Goal: Communication & Community: Answer question/provide support

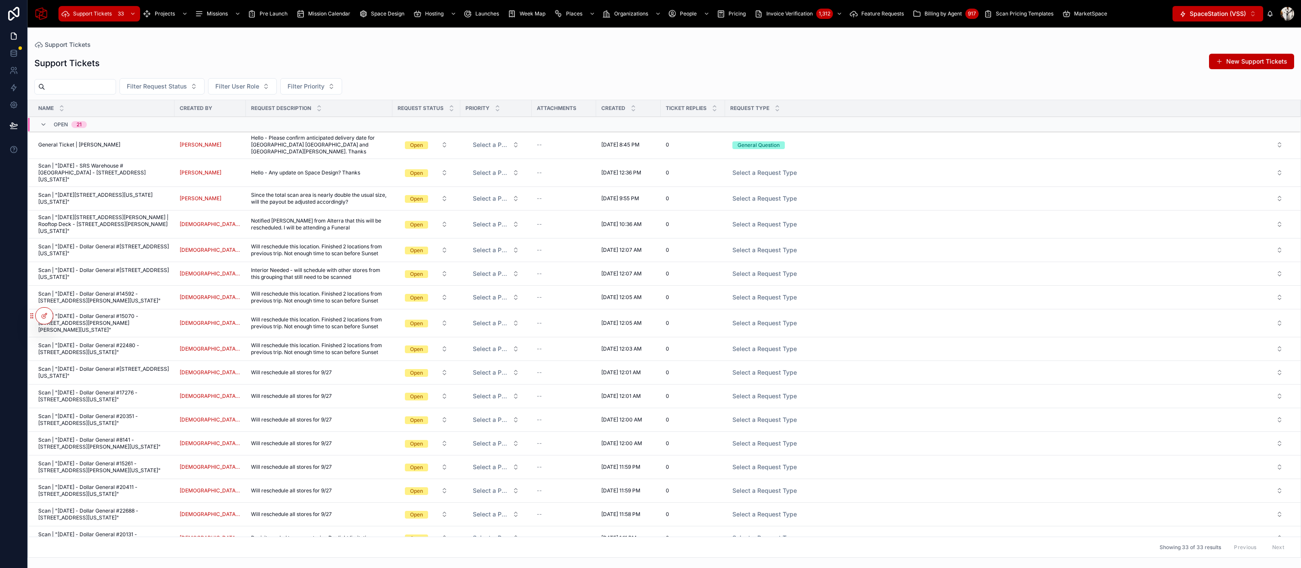
click at [282, 169] on span "Hello - Any update on Space Design? Thanks" at bounding box center [305, 172] width 109 height 7
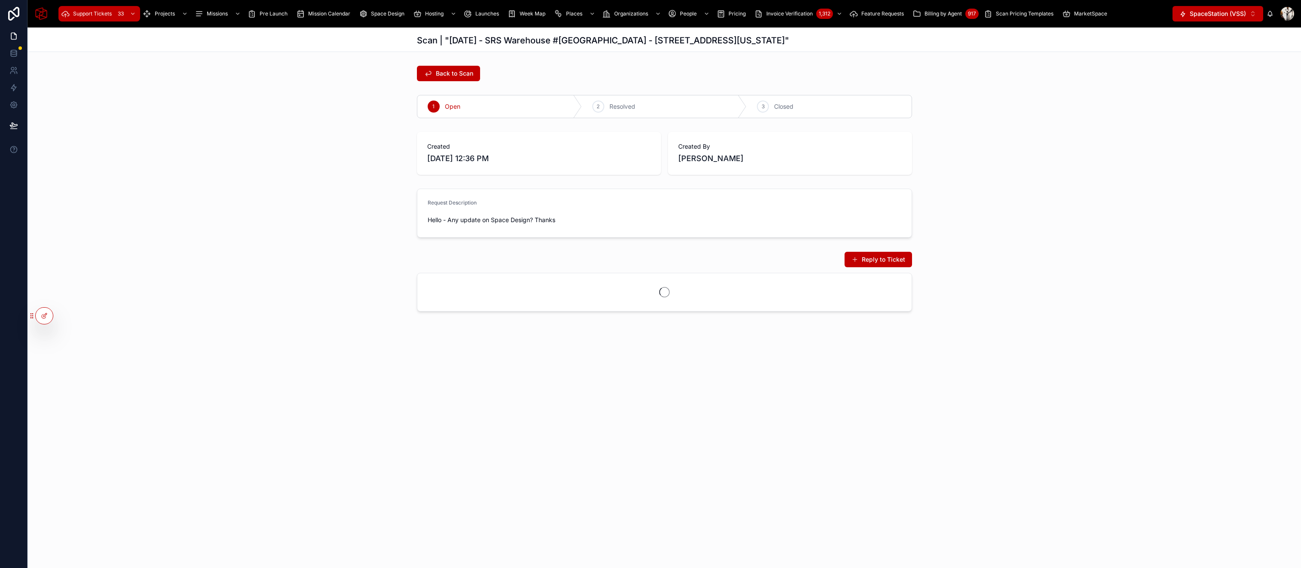
click at [458, 77] on span "Back to Scan" at bounding box center [454, 73] width 37 height 9
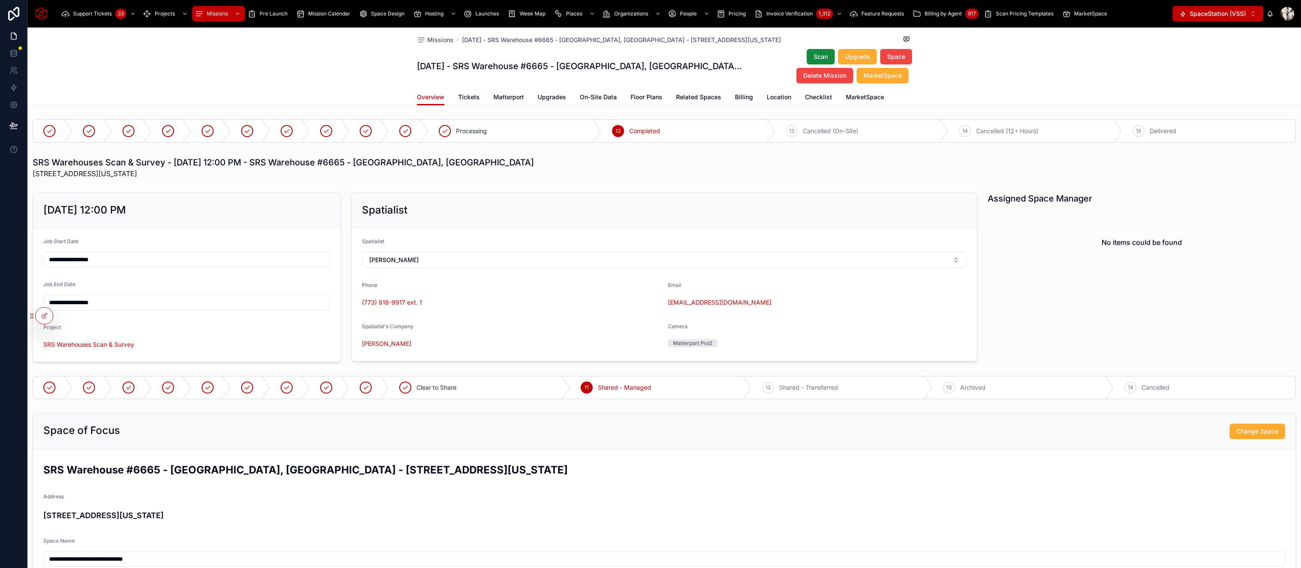
click at [549, 99] on span "Upgrades" at bounding box center [552, 97] width 28 height 9
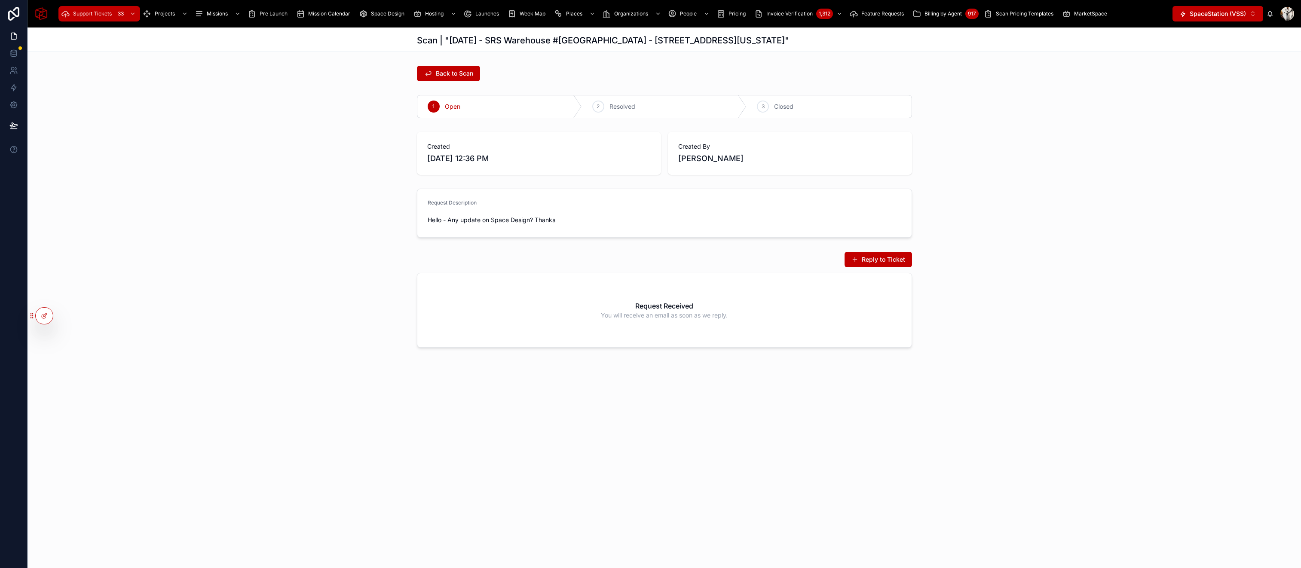
click at [870, 256] on button "Reply to Ticket" at bounding box center [878, 259] width 67 height 15
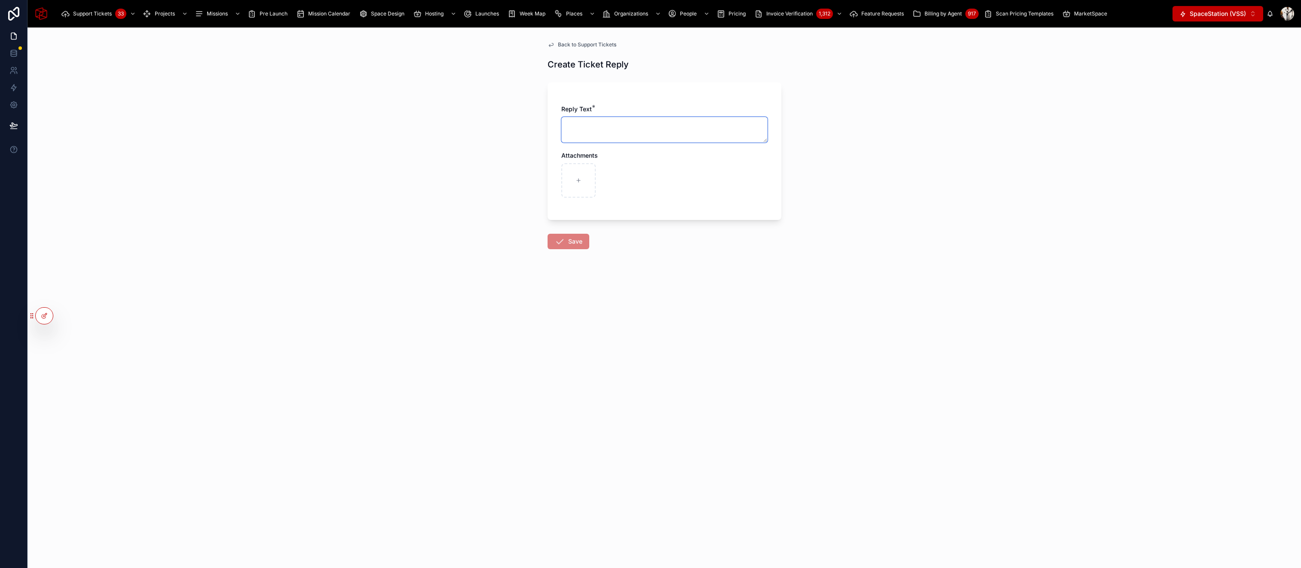
click at [638, 138] on textarea at bounding box center [664, 130] width 206 height 26
type textarea "**********"
click at [569, 242] on button "Save" at bounding box center [569, 241] width 42 height 15
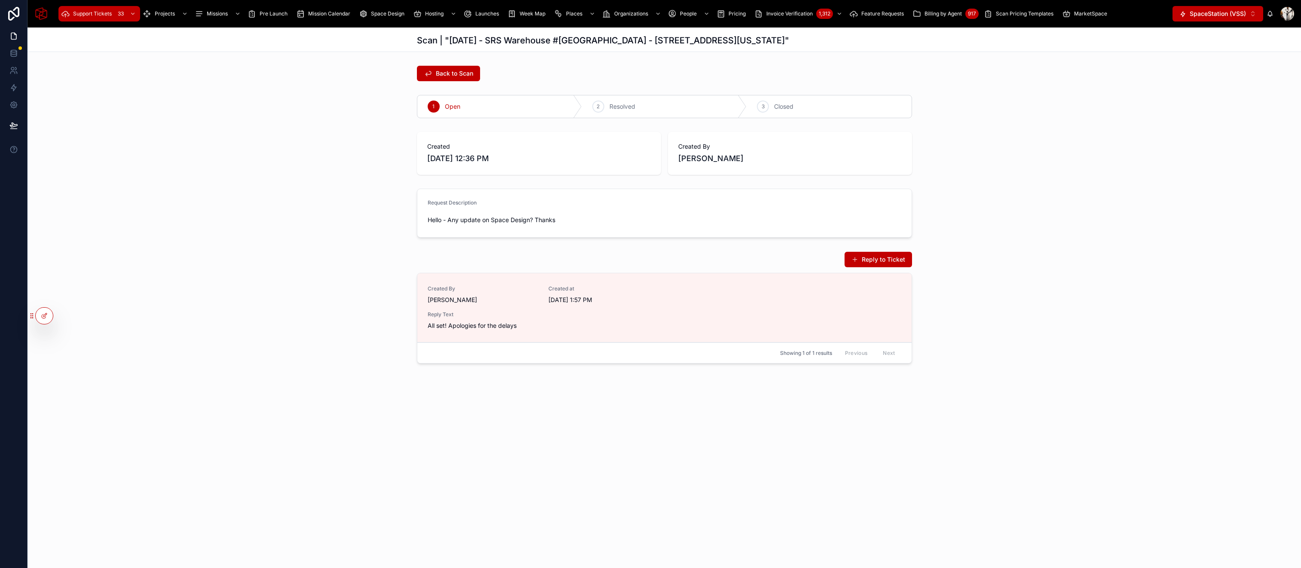
click at [788, 107] on span "Closed" at bounding box center [783, 106] width 19 height 9
click at [91, 14] on span "Support Tickets" at bounding box center [92, 13] width 39 height 7
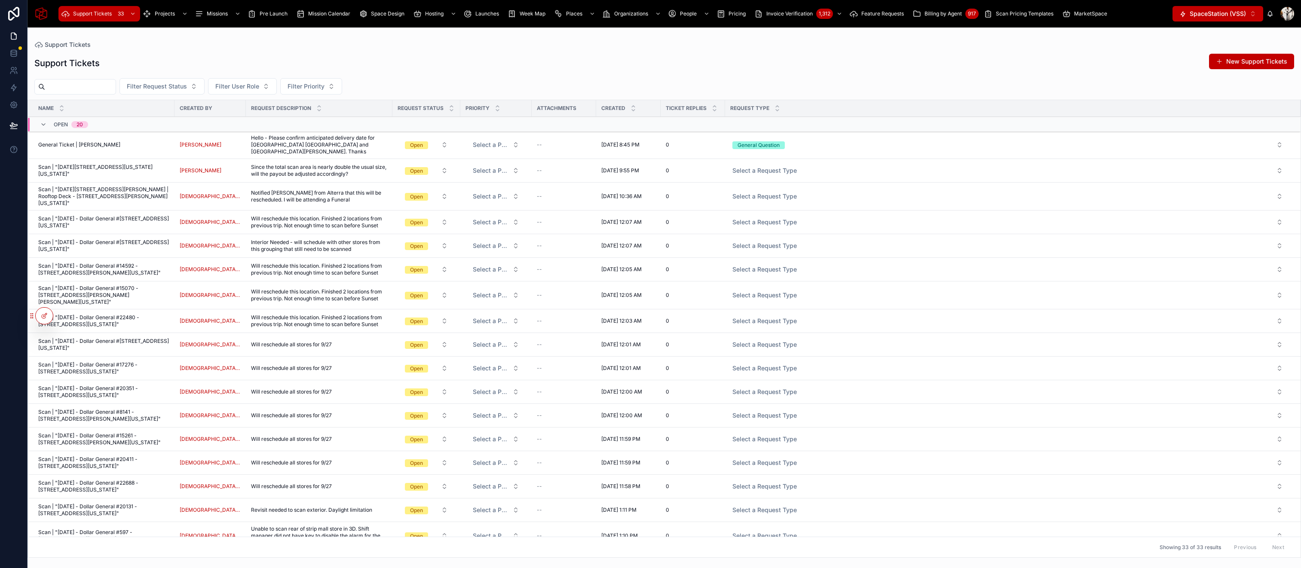
click at [312, 166] on span "Since the total scan area is nearly double the usual size, will the payout be a…" at bounding box center [319, 171] width 136 height 14
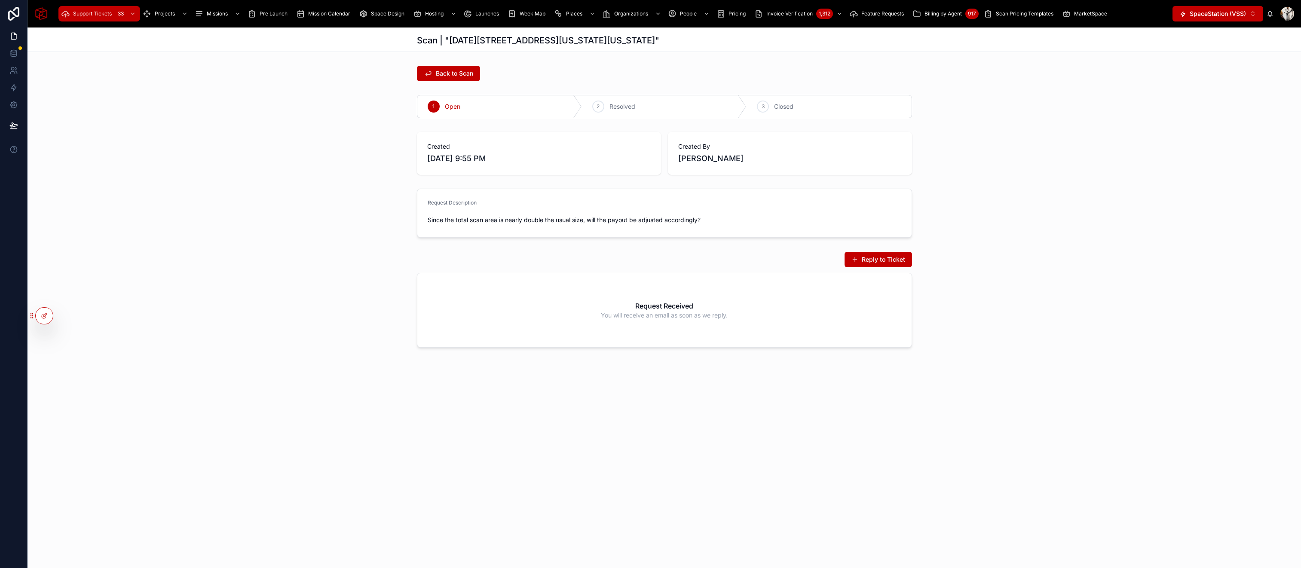
click at [450, 73] on span "Back to Scan" at bounding box center [454, 73] width 37 height 9
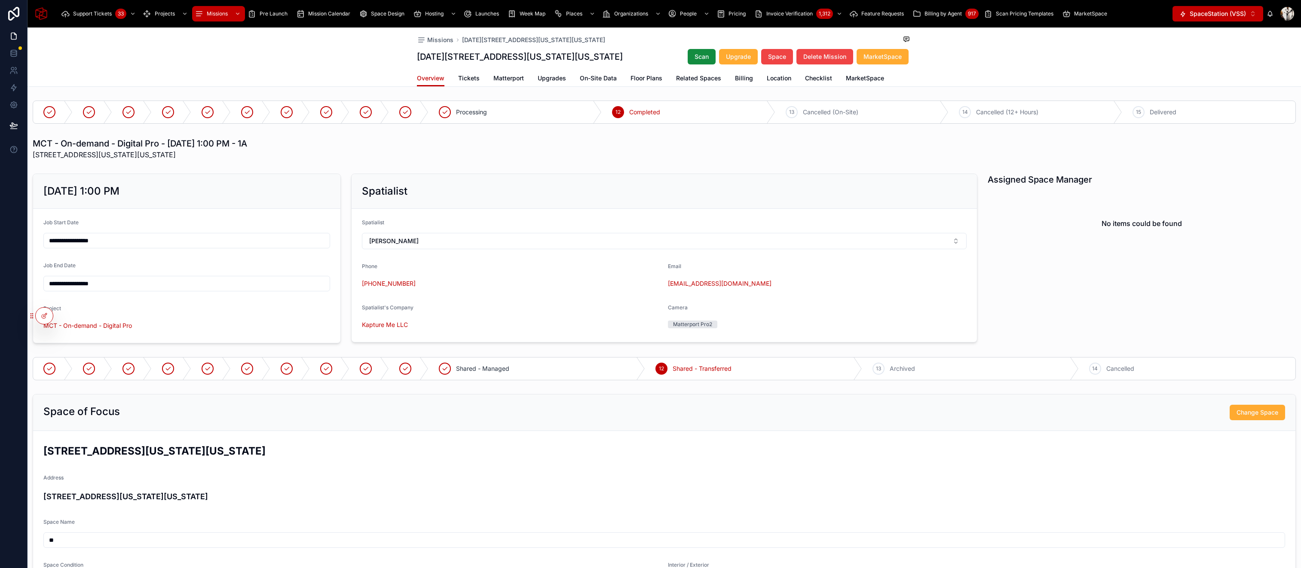
click at [741, 83] on span "Billing" at bounding box center [744, 78] width 18 height 9
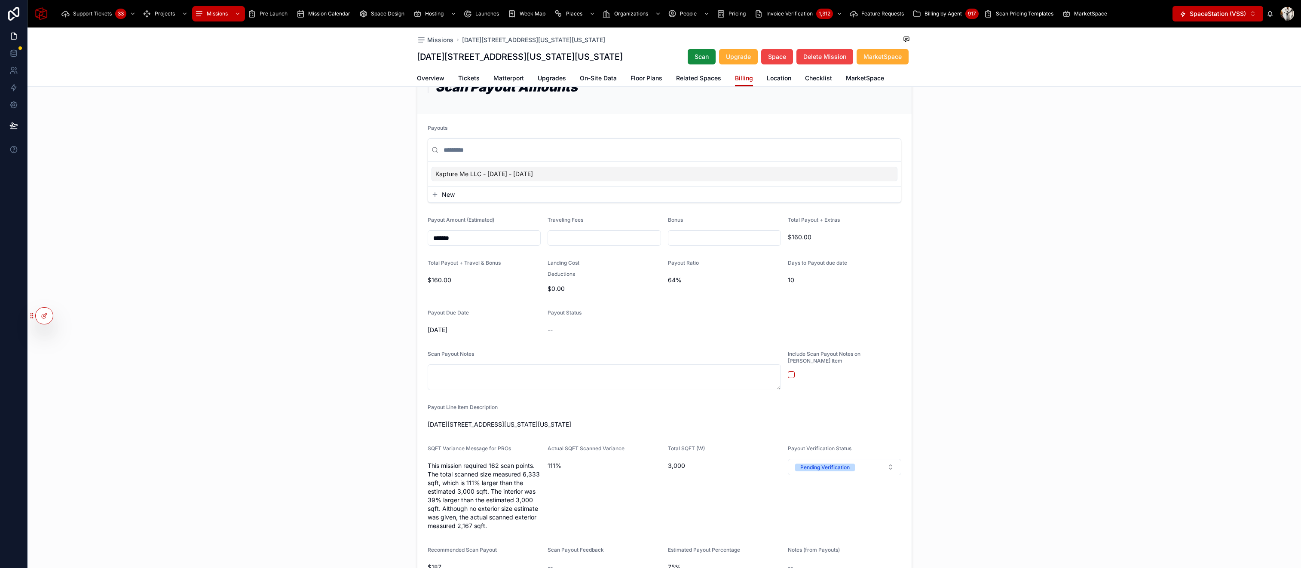
scroll to position [179, 0]
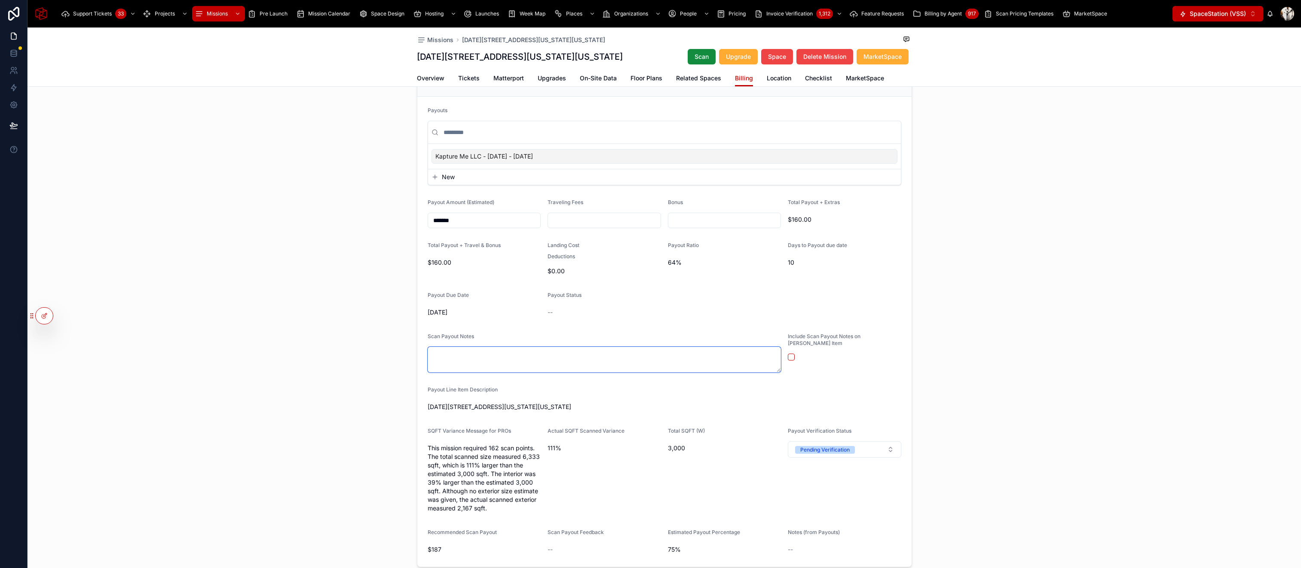
click at [468, 373] on textarea at bounding box center [605, 360] width 354 height 26
type textarea "****"
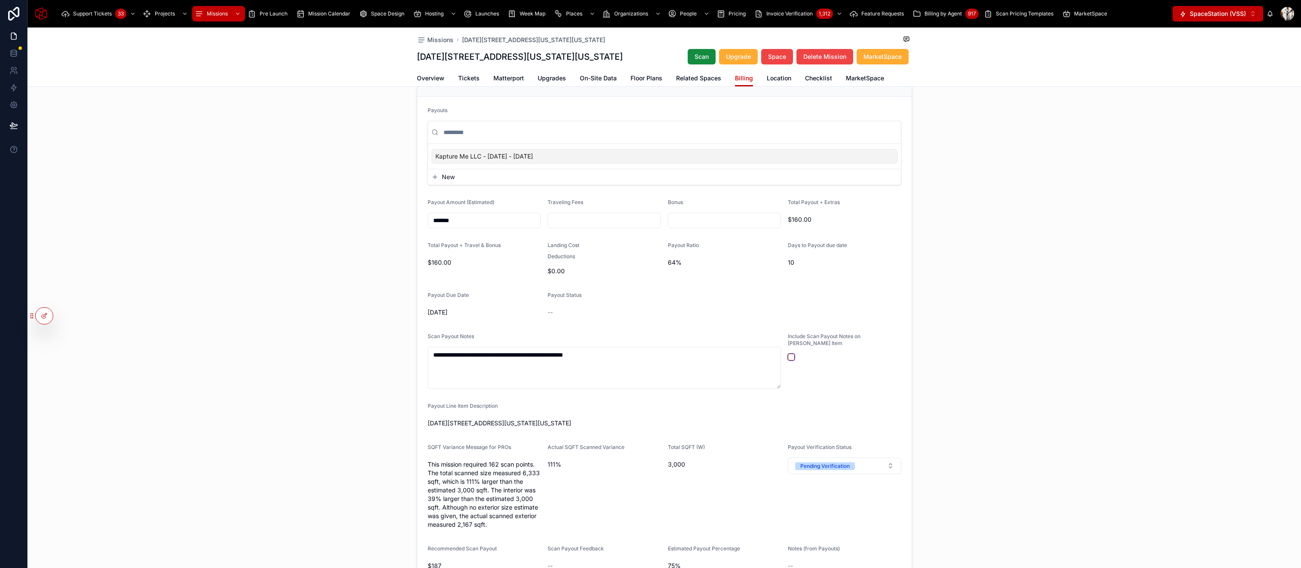
click at [790, 361] on button "button" at bounding box center [791, 357] width 7 height 7
click at [598, 374] on textarea "**********" at bounding box center [605, 368] width 354 height 42
type textarea "**********"
click at [897, 278] on div "Days to Payout due date 10" at bounding box center [844, 260] width 113 height 36
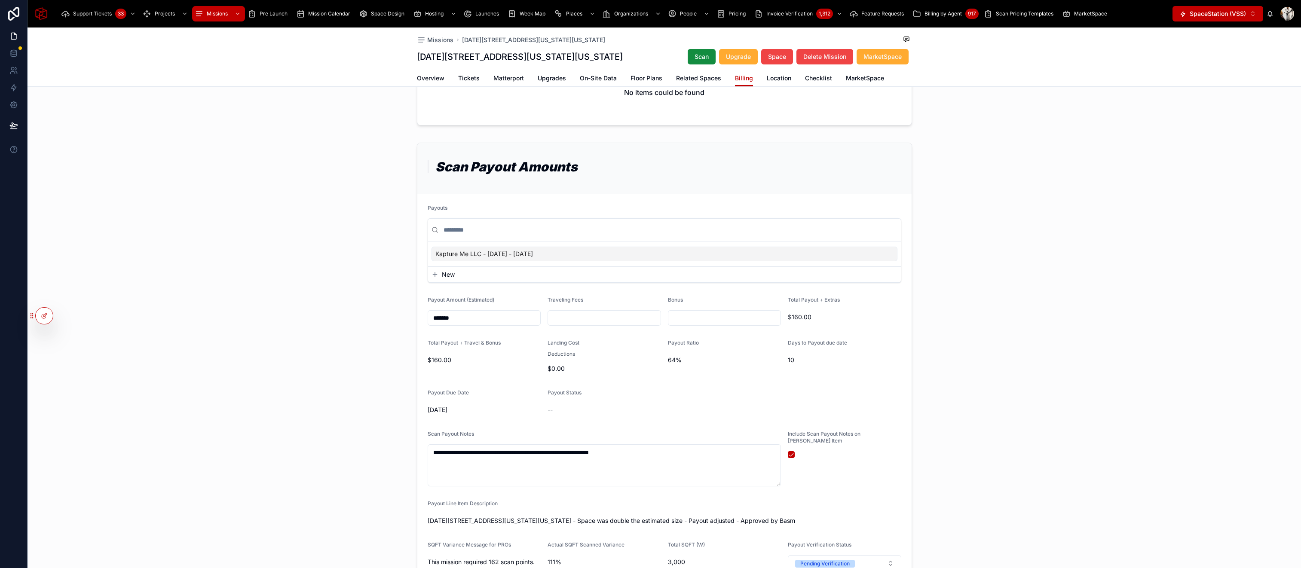
scroll to position [0, 0]
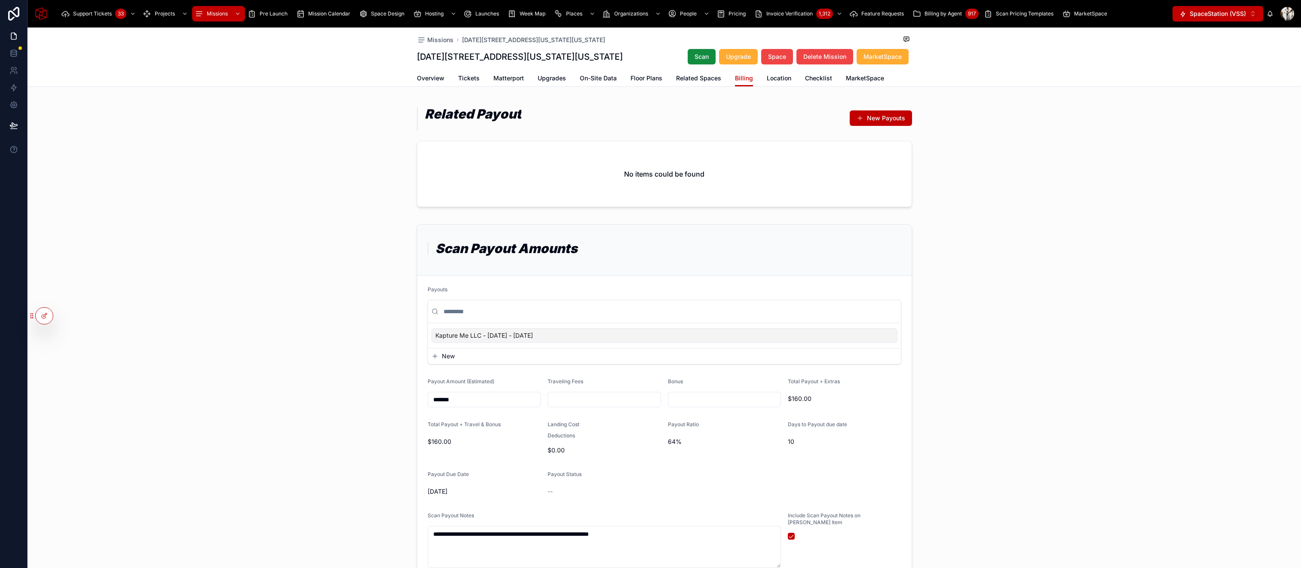
click at [433, 83] on span "Overview" at bounding box center [431, 78] width 28 height 9
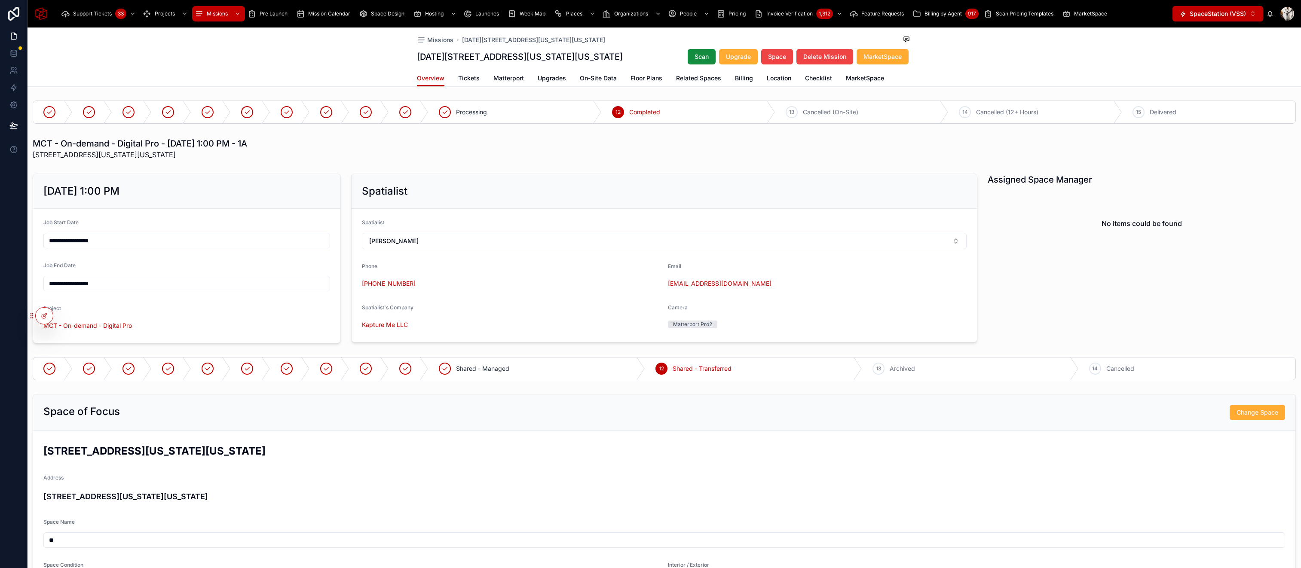
click at [502, 88] on link "Matterport" at bounding box center [508, 78] width 31 height 17
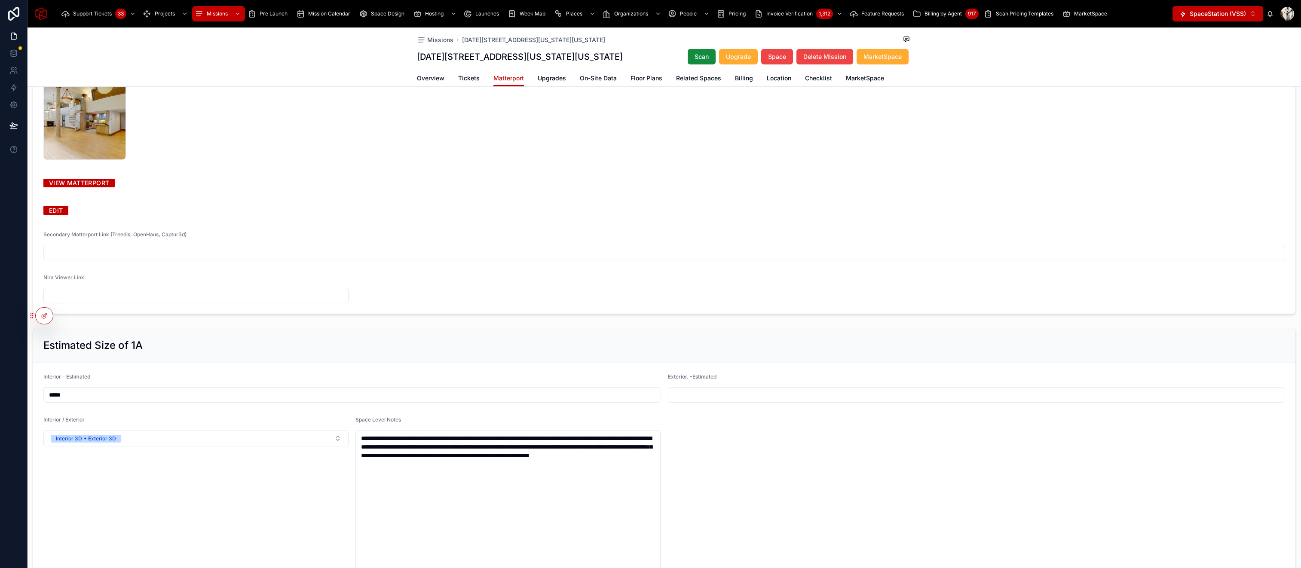
scroll to position [416, 0]
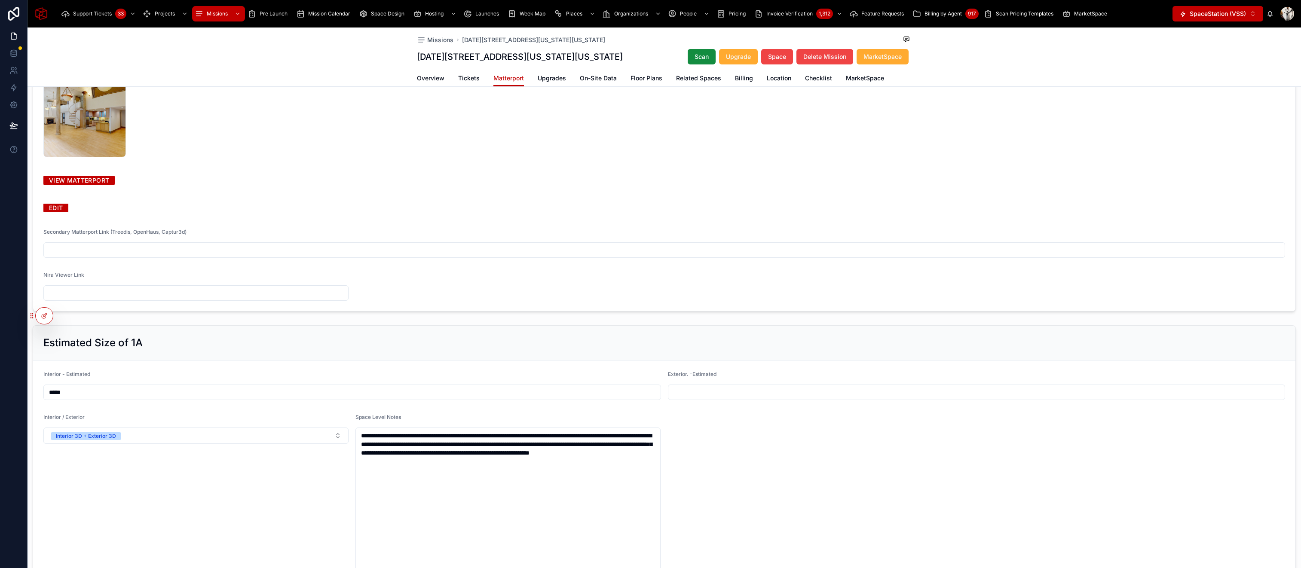
click at [83, 187] on link "VIEW MATTERPORT" at bounding box center [78, 180] width 71 height 13
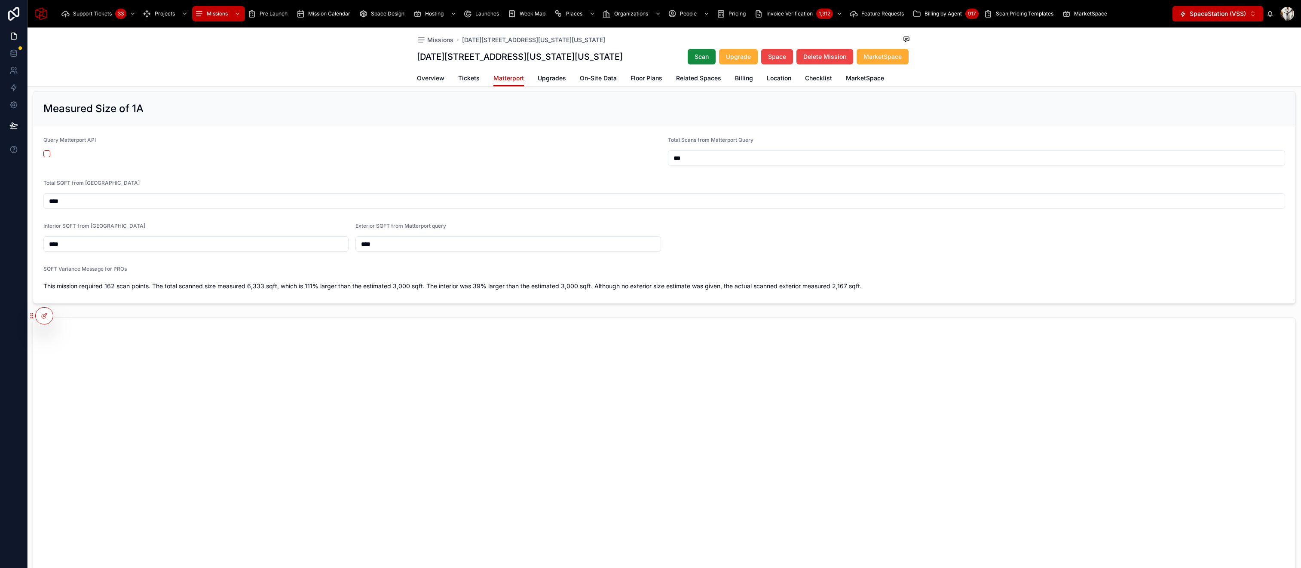
scroll to position [939, 0]
click at [737, 83] on span "Billing" at bounding box center [744, 78] width 18 height 9
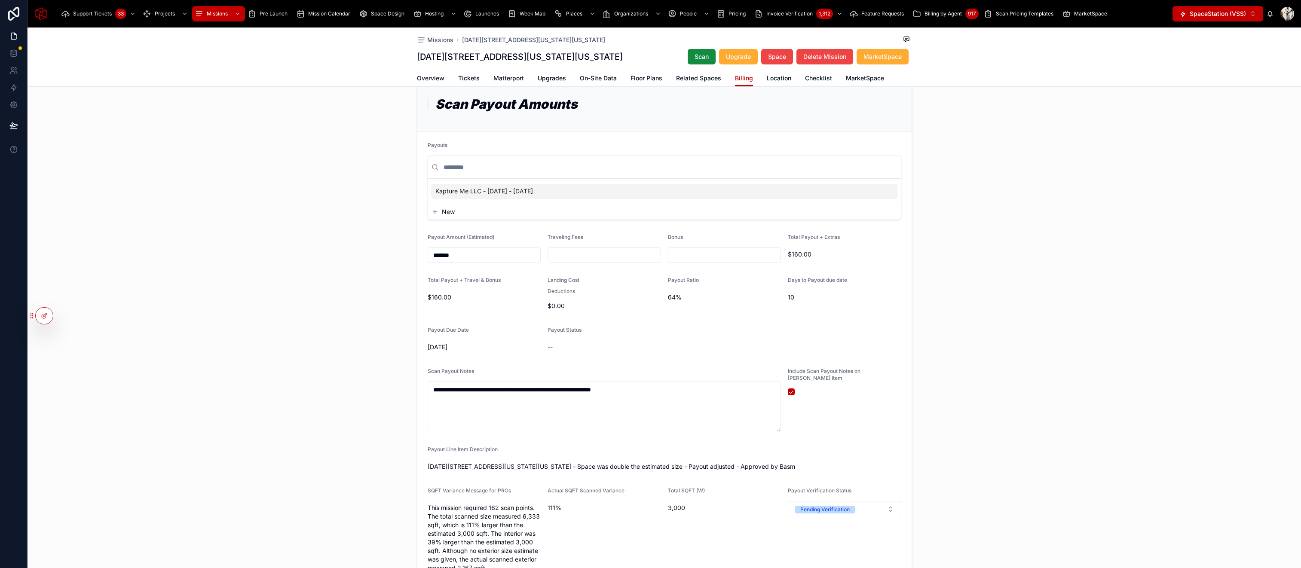
scroll to position [141, 0]
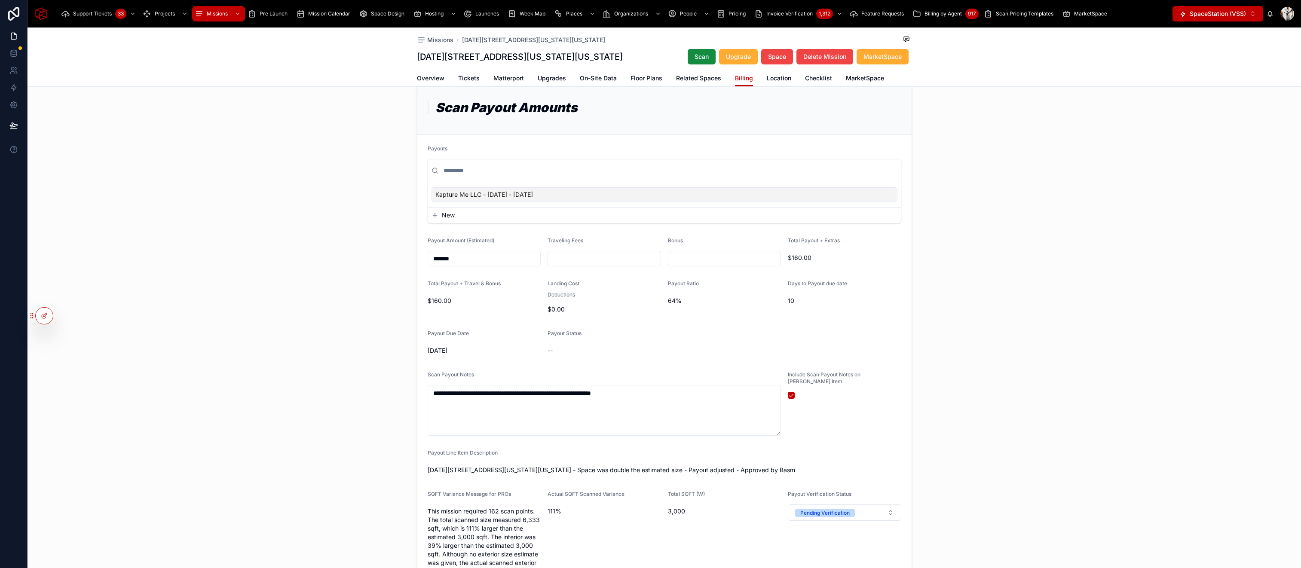
click at [690, 265] on input "text" at bounding box center [724, 259] width 113 height 12
type input "*******"
click at [1057, 319] on div "**********" at bounding box center [665, 357] width 1274 height 554
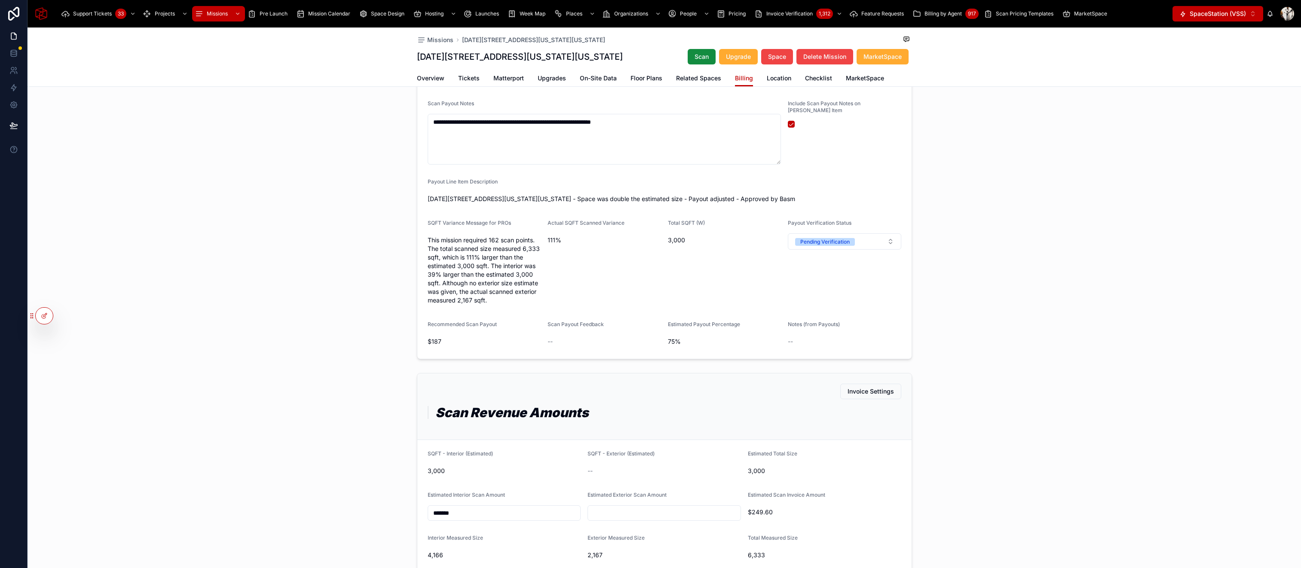
scroll to position [414, 0]
click at [852, 245] on span "Pending Verification" at bounding box center [825, 241] width 60 height 8
click at [824, 318] on div "Verified" at bounding box center [845, 319] width 120 height 13
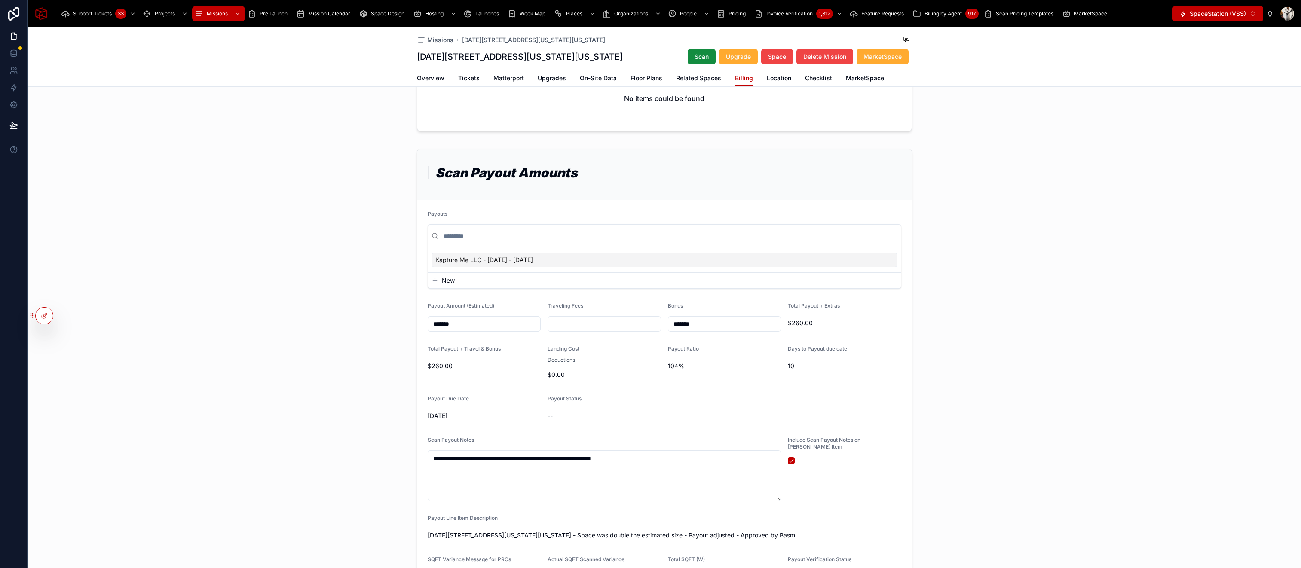
scroll to position [0, 0]
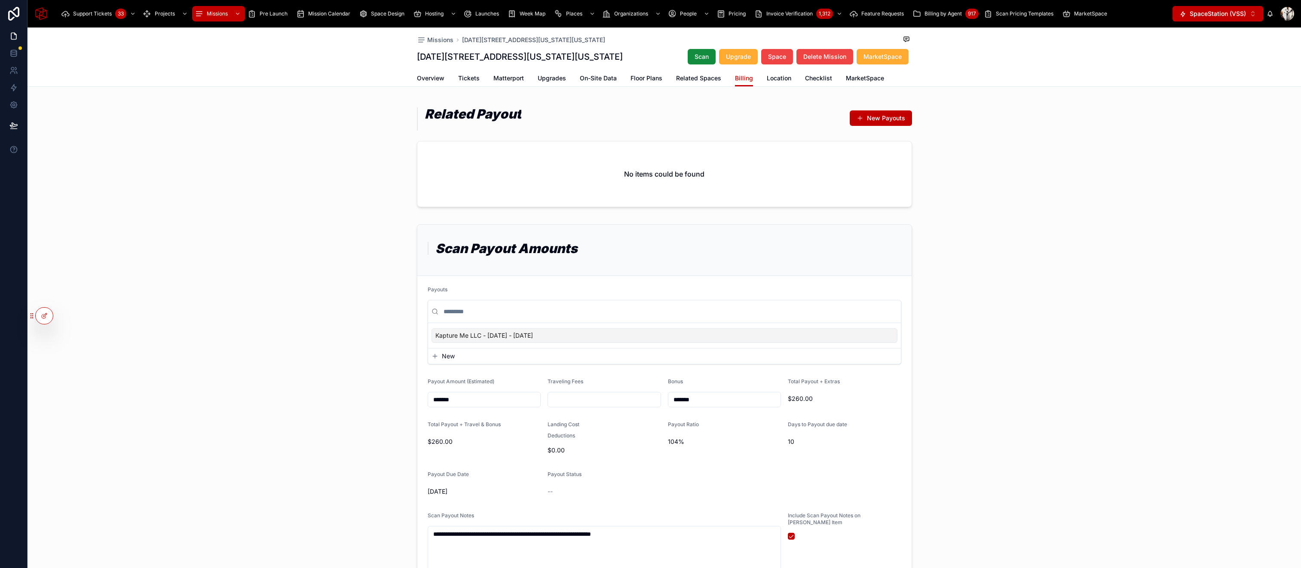
click at [427, 88] on link "Overview" at bounding box center [431, 78] width 28 height 17
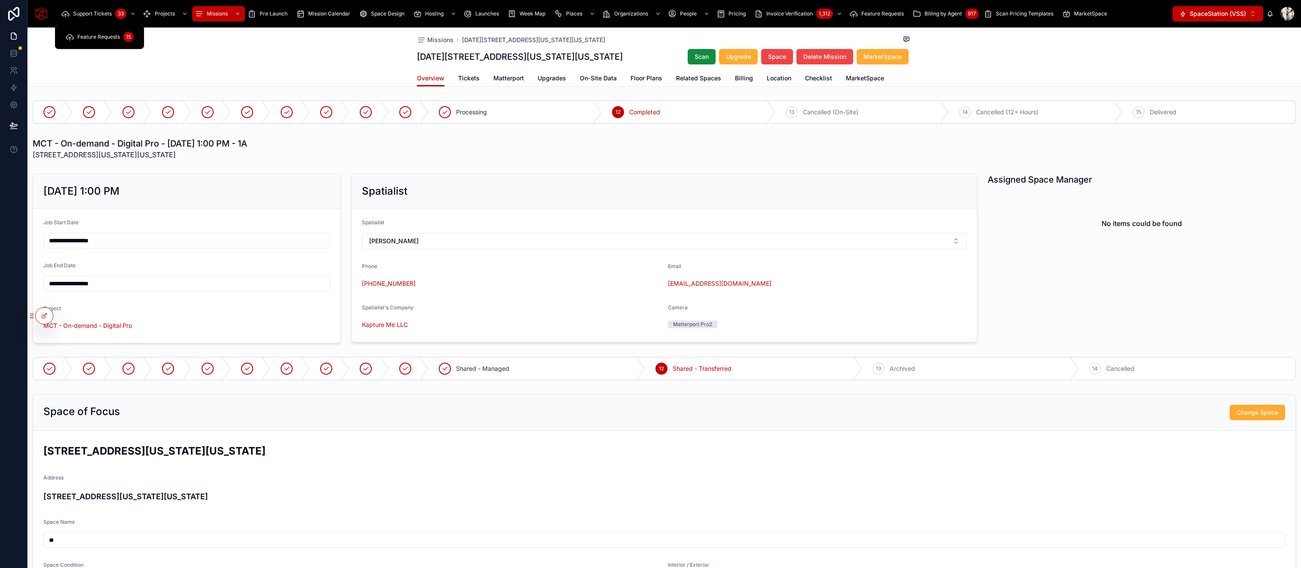
click at [85, 13] on span "Support Tickets" at bounding box center [92, 13] width 39 height 7
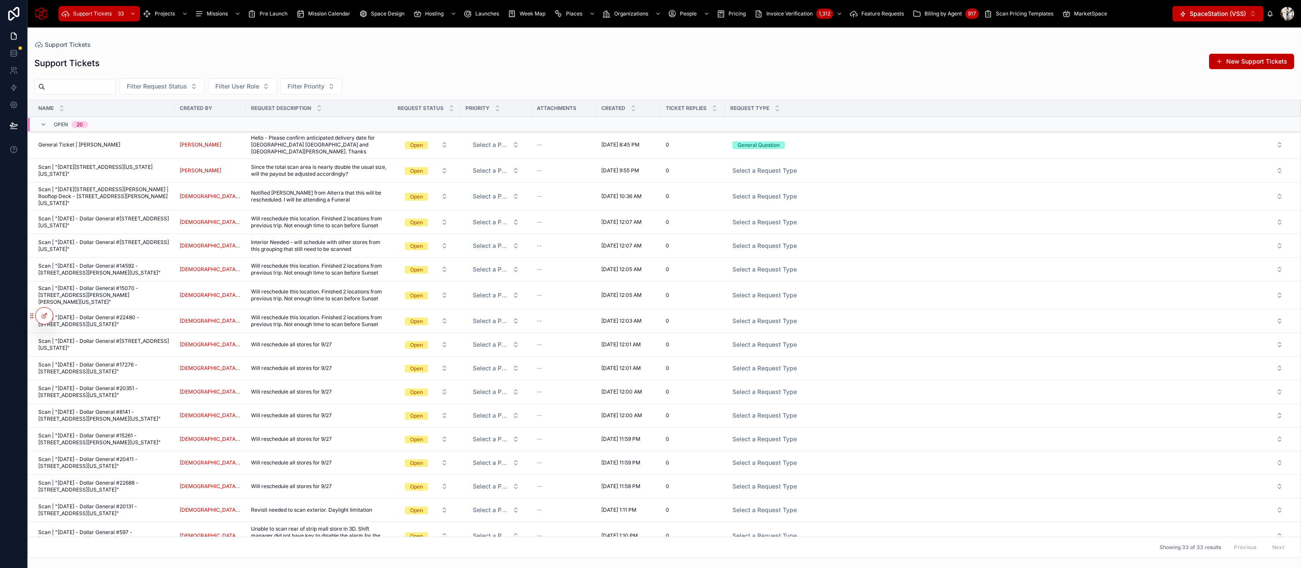
click at [281, 169] on span "Since the total scan area is nearly double the usual size, will the payout be a…" at bounding box center [319, 171] width 136 height 14
